Goal: Information Seeking & Learning: Learn about a topic

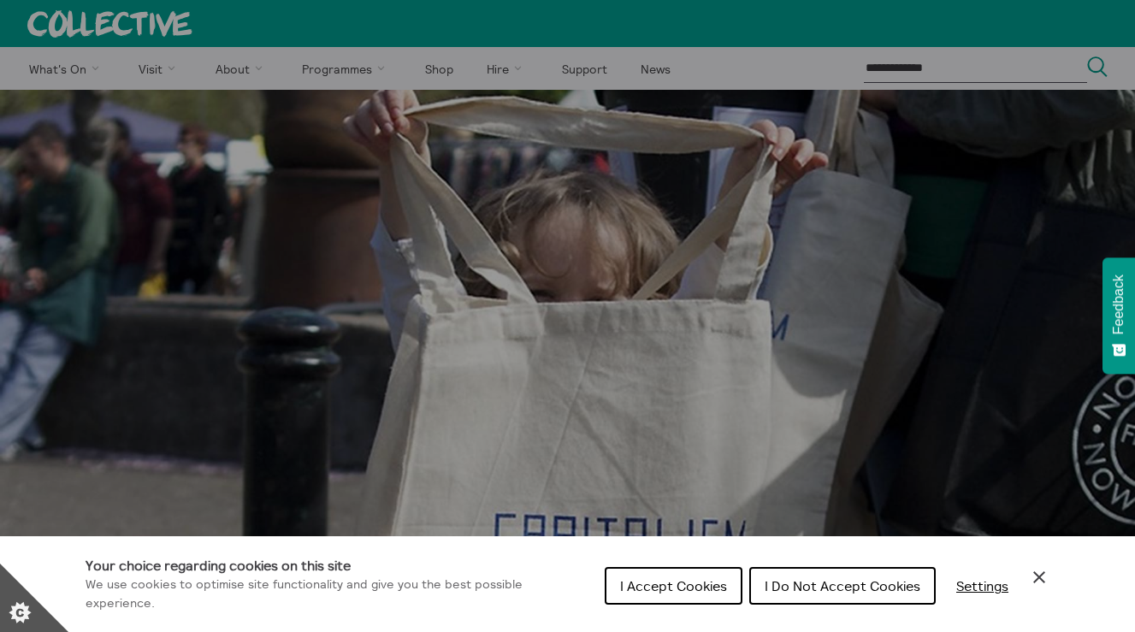
click at [1035, 571] on icon "Close Cookie Control" at bounding box center [1039, 577] width 21 height 21
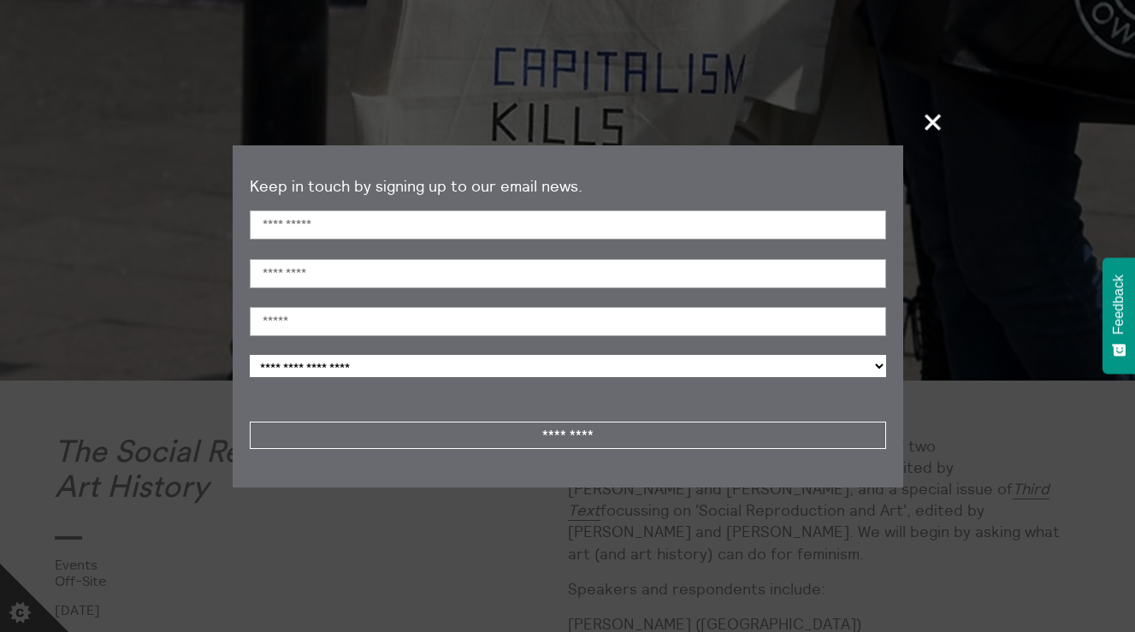
scroll to position [462, 0]
click at [929, 126] on span "+" at bounding box center [934, 122] width 50 height 50
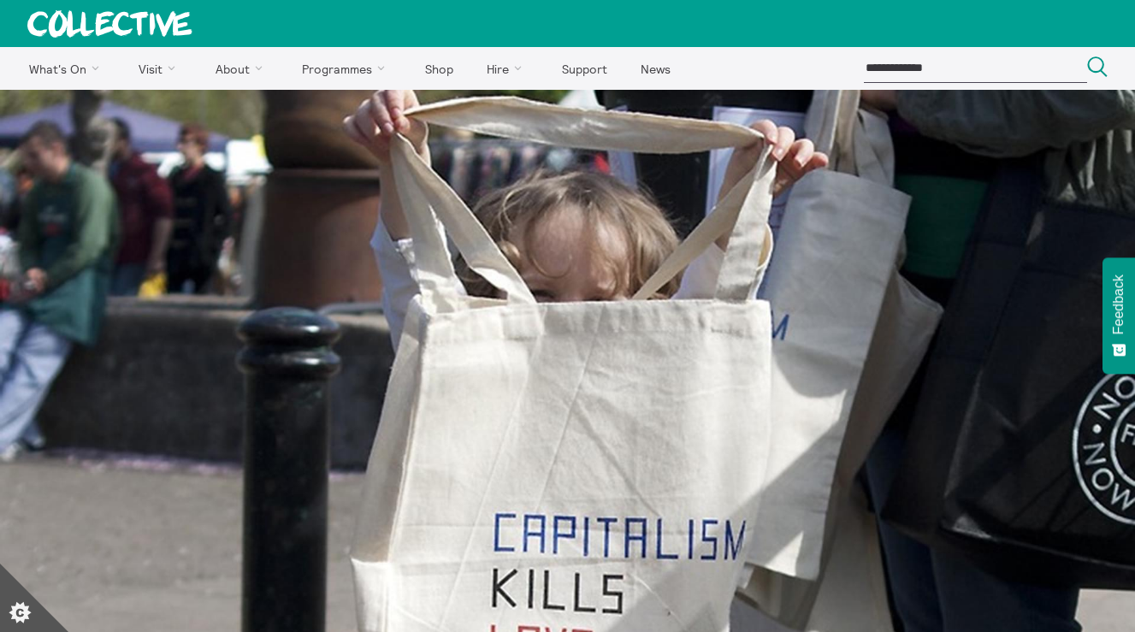
scroll to position [0, 0]
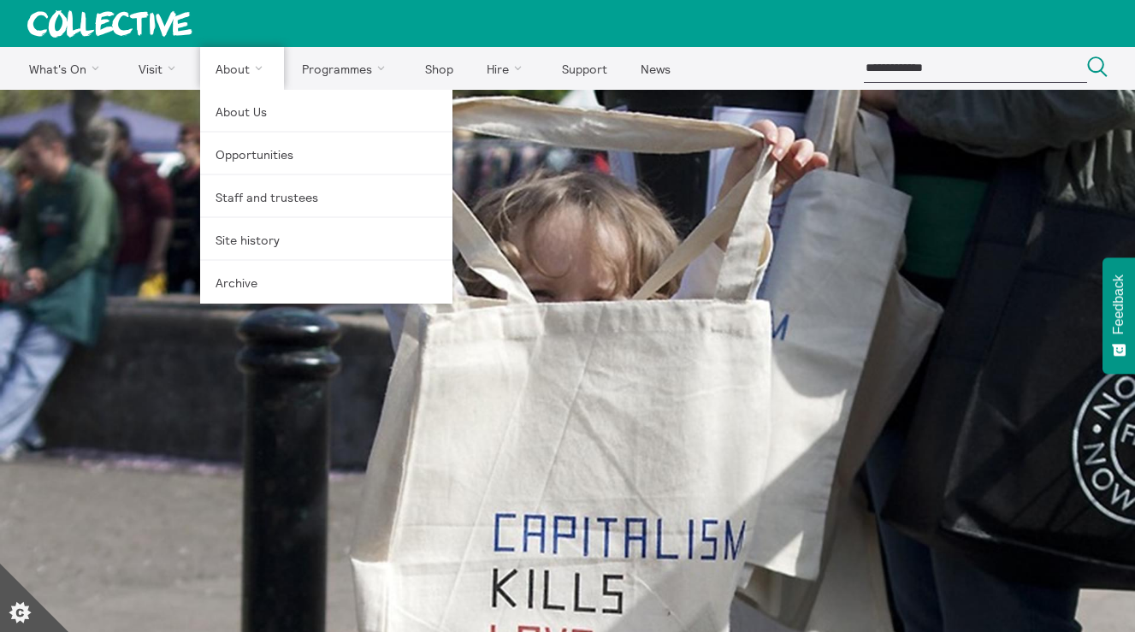
click at [232, 75] on link "About" at bounding box center [242, 68] width 84 height 43
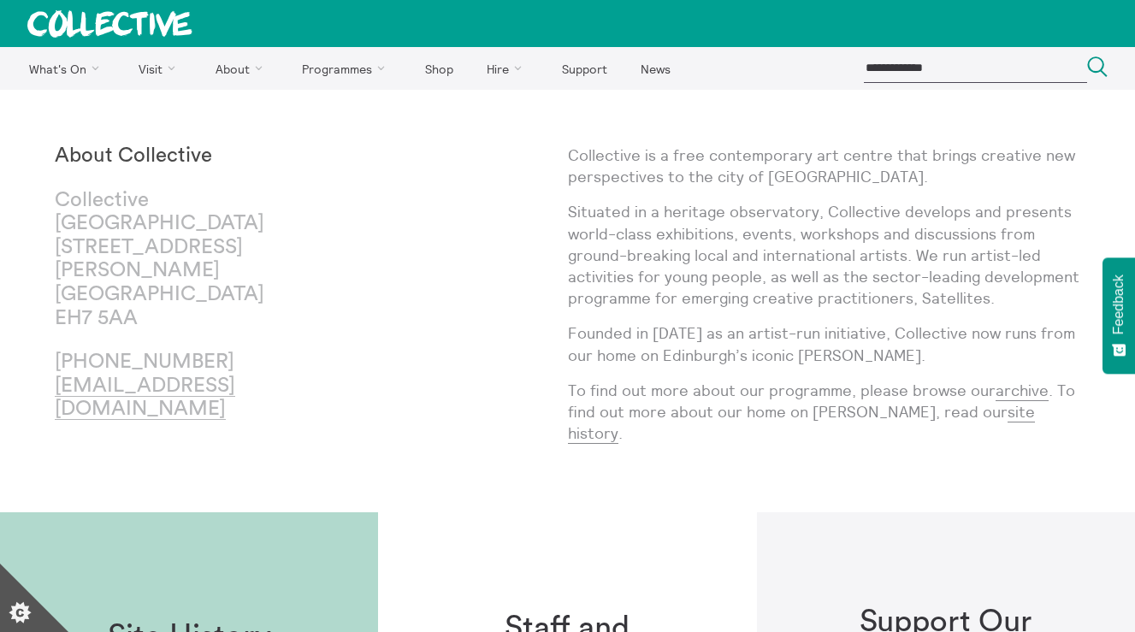
click at [565, 236] on div "About Collective Collective City Observatory 38 Calton Hill Edinburgh EH7 5AA +…" at bounding box center [311, 301] width 513 height 313
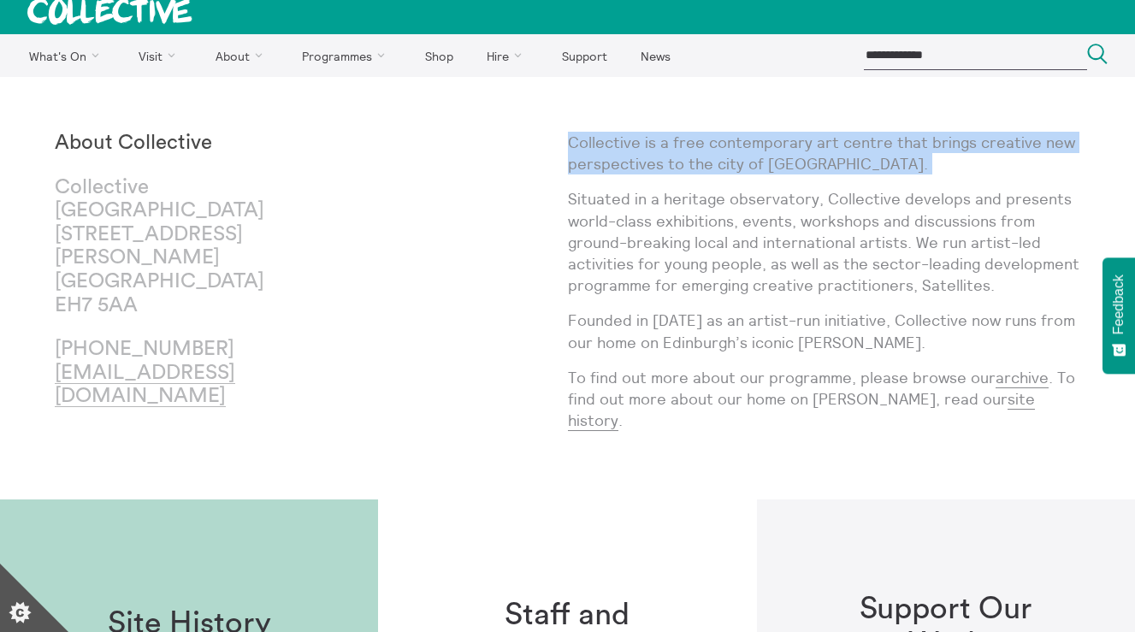
drag, startPoint x: 568, startPoint y: 135, endPoint x: 833, endPoint y: 181, distance: 269.3
click at [833, 181] on div "Collective is a free contemporary art centre that brings creative new perspecti…" at bounding box center [824, 288] width 513 height 313
copy div "Collective is a free contemporary art centre that brings creative new perspecti…"
click at [947, 136] on p "Collective is a free contemporary art centre that brings creative new perspecti…" at bounding box center [824, 153] width 513 height 43
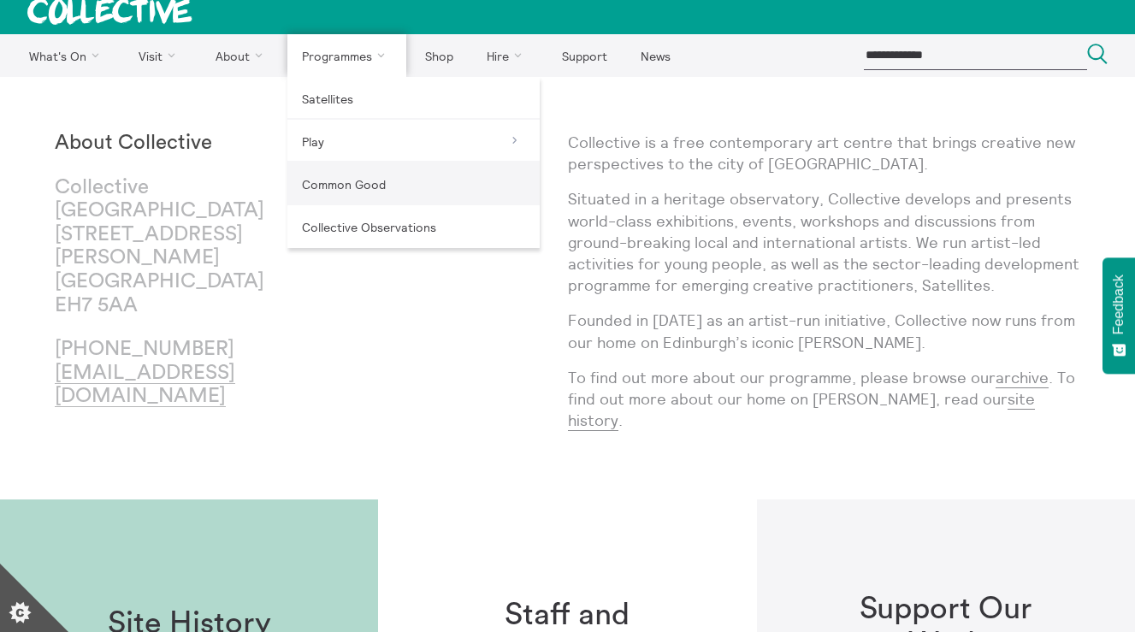
click at [318, 180] on link "Common Good" at bounding box center [414, 184] width 252 height 43
